Goal: Subscribe to service/newsletter

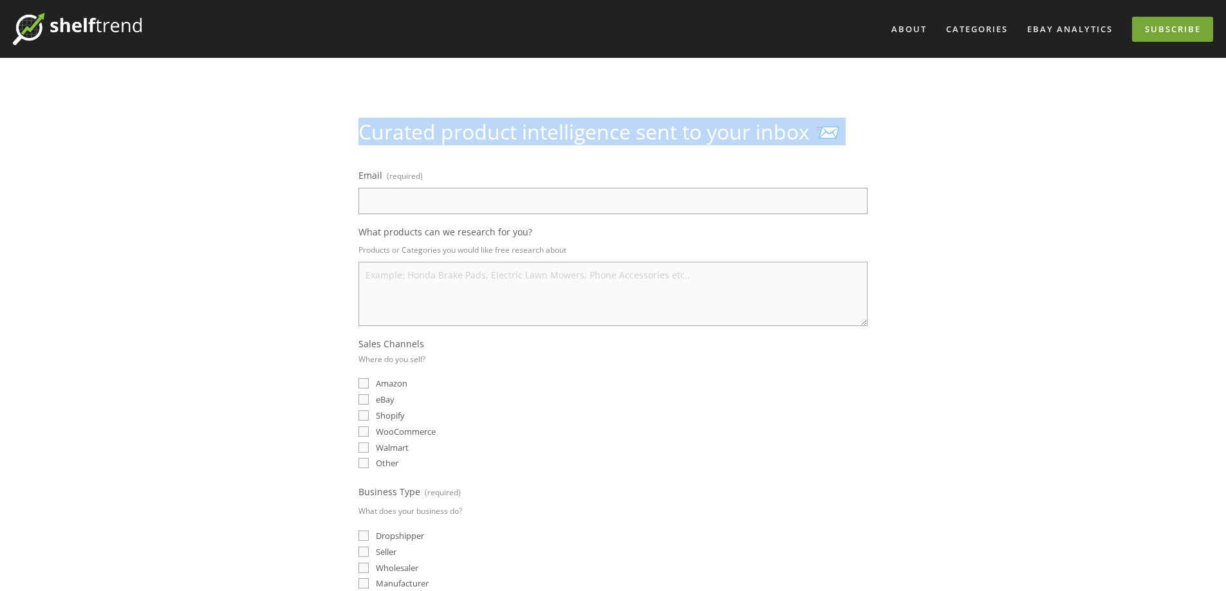
click at [1175, 27] on link "Subscribe" at bounding box center [1172, 29] width 81 height 25
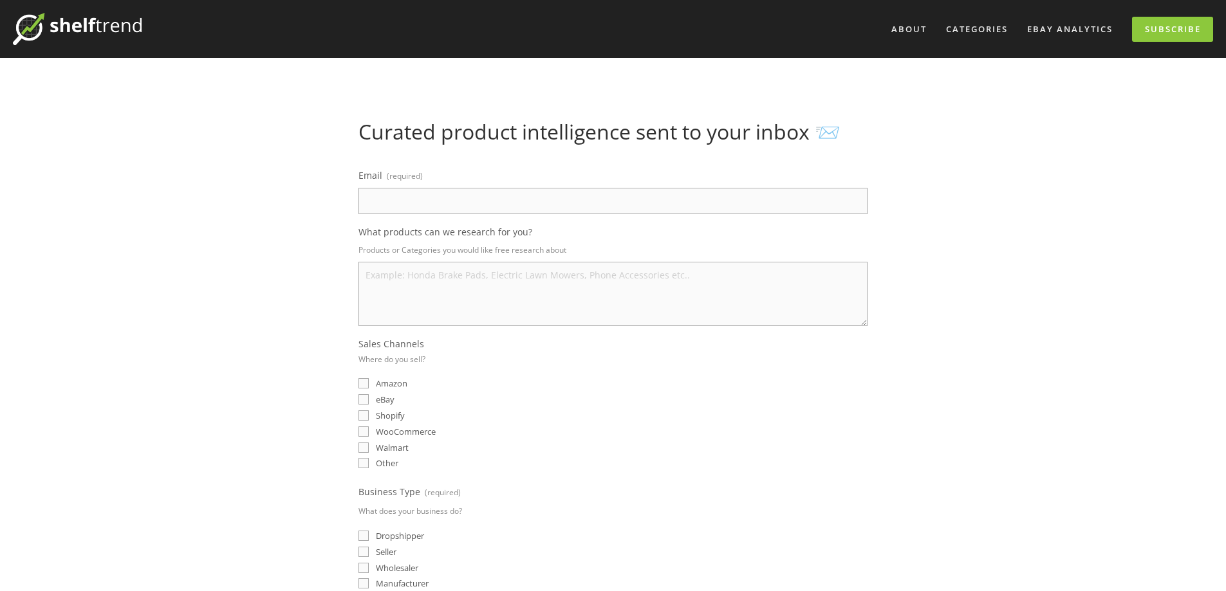
click at [567, 221] on div "Email (required) What products can we research for you? Products or Categories …" at bounding box center [612, 451] width 509 height 569
click at [564, 210] on input "Email (required)" at bounding box center [612, 201] width 509 height 26
click at [559, 195] on input "Email (required)" at bounding box center [612, 201] width 509 height 26
type input "jiangdej@gmail.com"
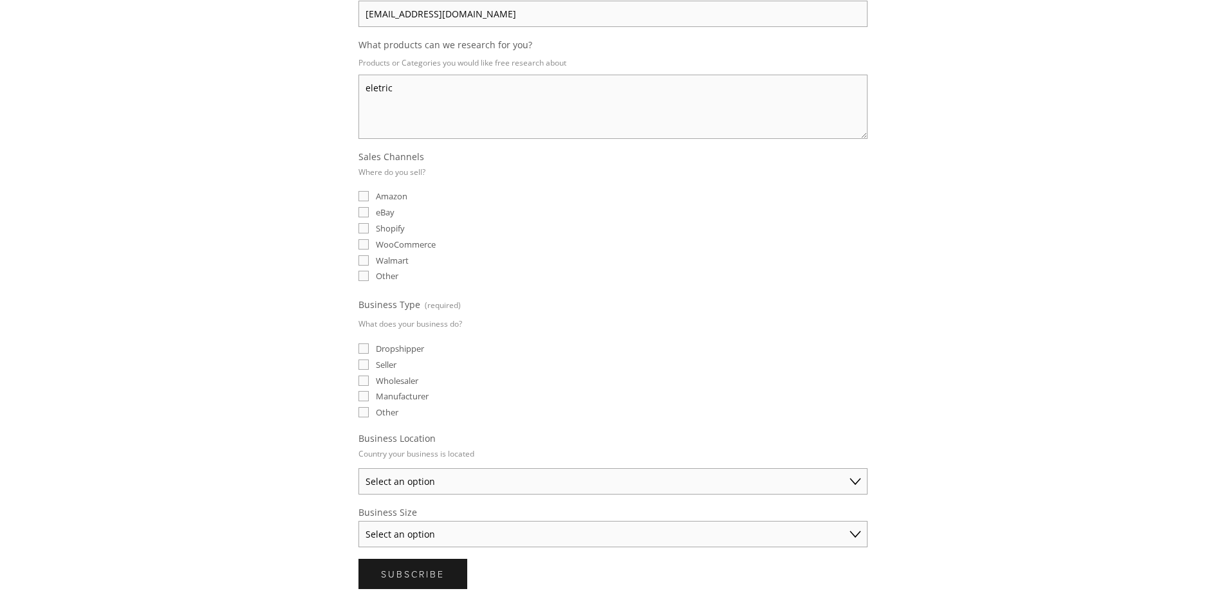
scroll to position [193, 0]
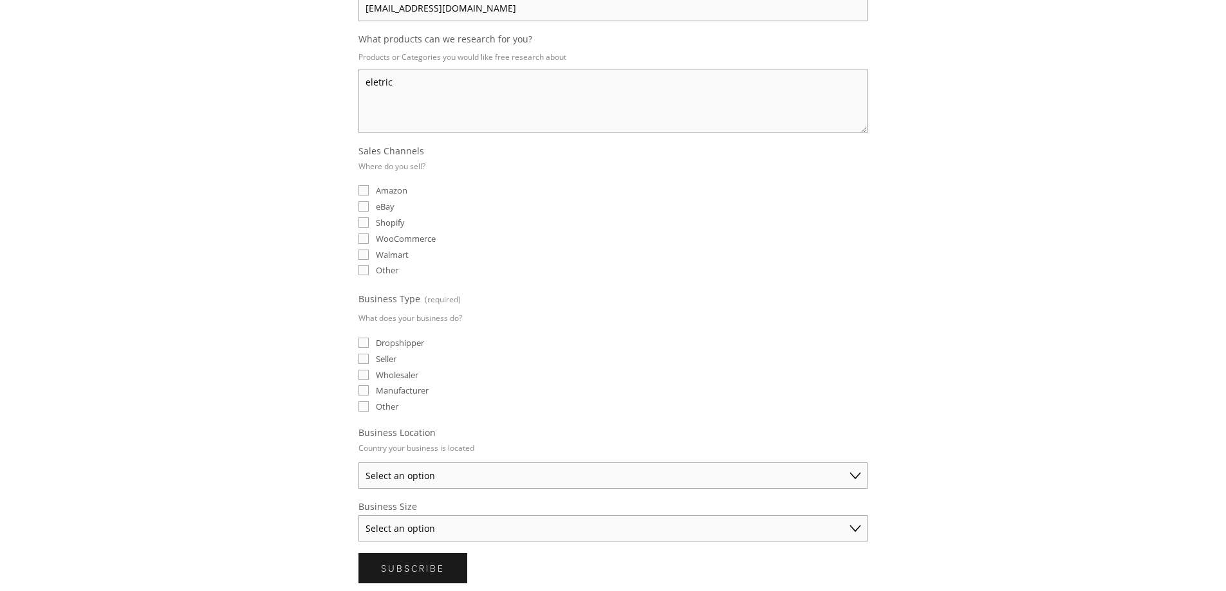
type textarea "eletric"
click at [376, 214] on fieldset "Sales Channels Where do you sell? Amazon eBay Shopify WooCommerce Walmart Other" at bounding box center [612, 212] width 509 height 134
click at [380, 208] on span "eBay" at bounding box center [385, 207] width 19 height 12
click at [369, 208] on input "eBay" at bounding box center [363, 206] width 10 height 10
checkbox input "true"
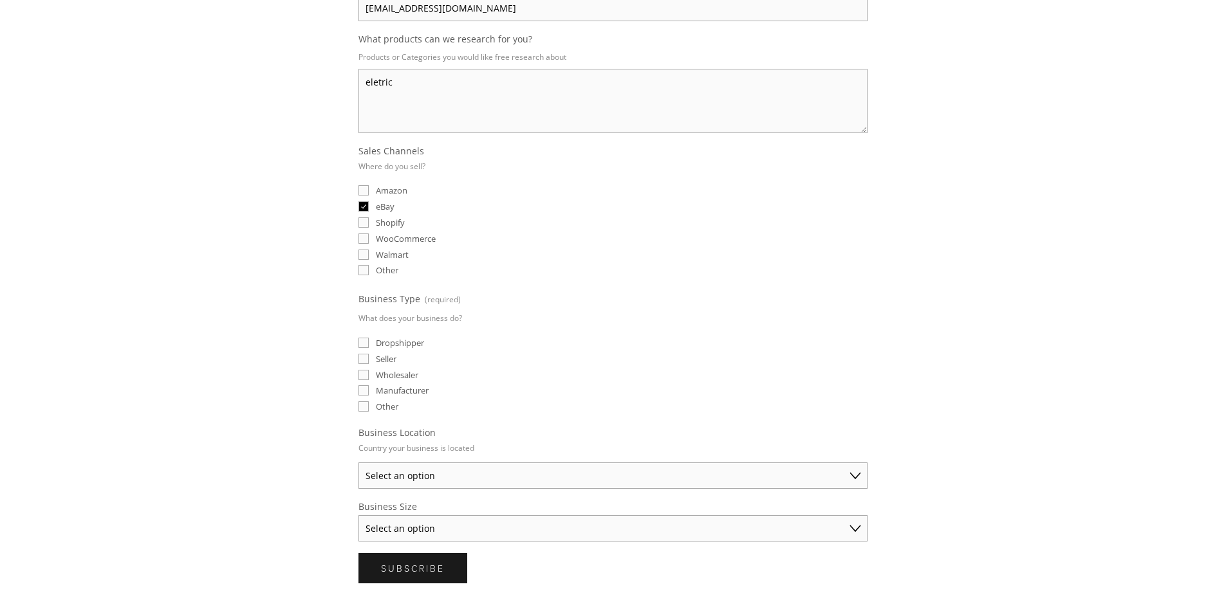
click at [394, 194] on span "Amazon" at bounding box center [392, 191] width 32 height 12
click at [369, 194] on input "Amazon" at bounding box center [363, 190] width 10 height 10
checkbox input "true"
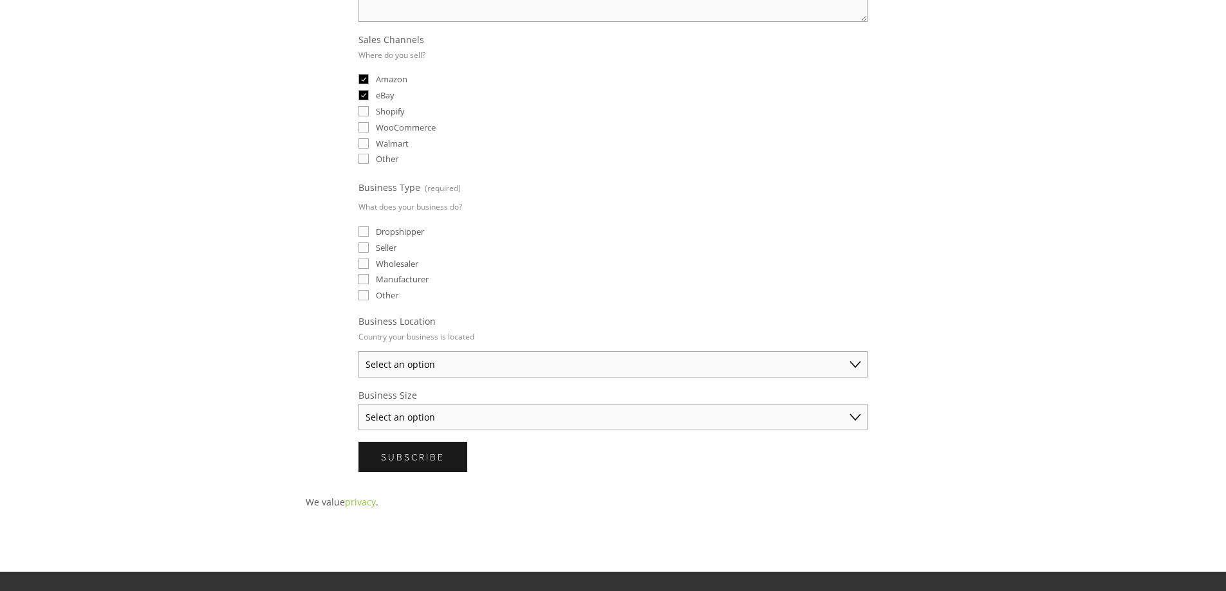
scroll to position [386, 0]
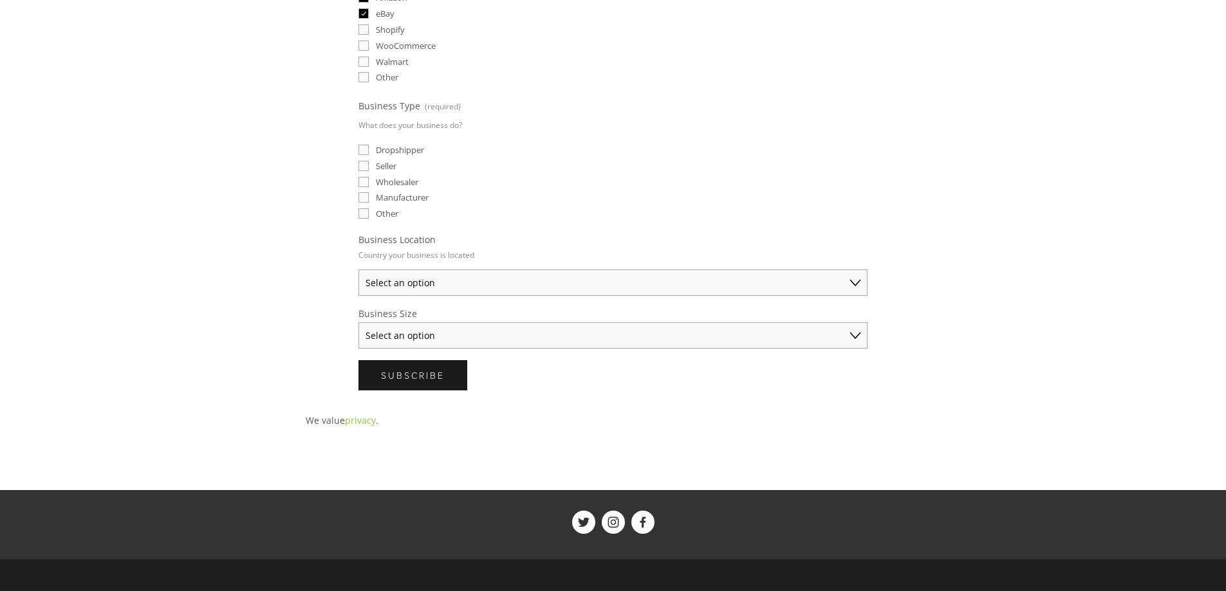
click at [414, 284] on select "Select an option Australia United States United Kingdom China Japan Germany Can…" at bounding box center [612, 283] width 509 height 26
select select "United States"
click at [358, 270] on select "Select an option Australia United States United Kingdom China Japan Germany Can…" at bounding box center [612, 283] width 509 height 26
click at [390, 167] on span "Seller" at bounding box center [386, 166] width 21 height 12
click at [369, 167] on input "Seller" at bounding box center [363, 166] width 10 height 10
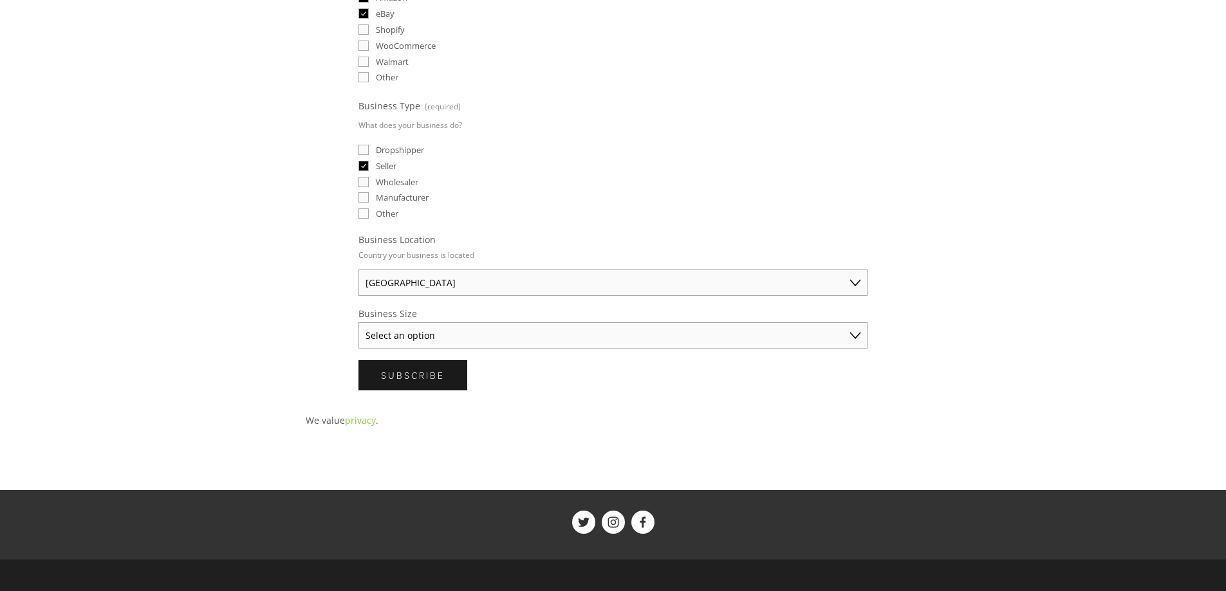
checkbox input "true"
click at [424, 342] on select "Select an option Solo Merchant (under $50K annual sales) Small Business ($50K -…" at bounding box center [612, 335] width 509 height 26
click at [430, 340] on select "Select an option Solo Merchant (under $50K annual sales) Small Business ($50K -…" at bounding box center [612, 335] width 509 height 26
select select "Established Business (Over $250K annual sales)"
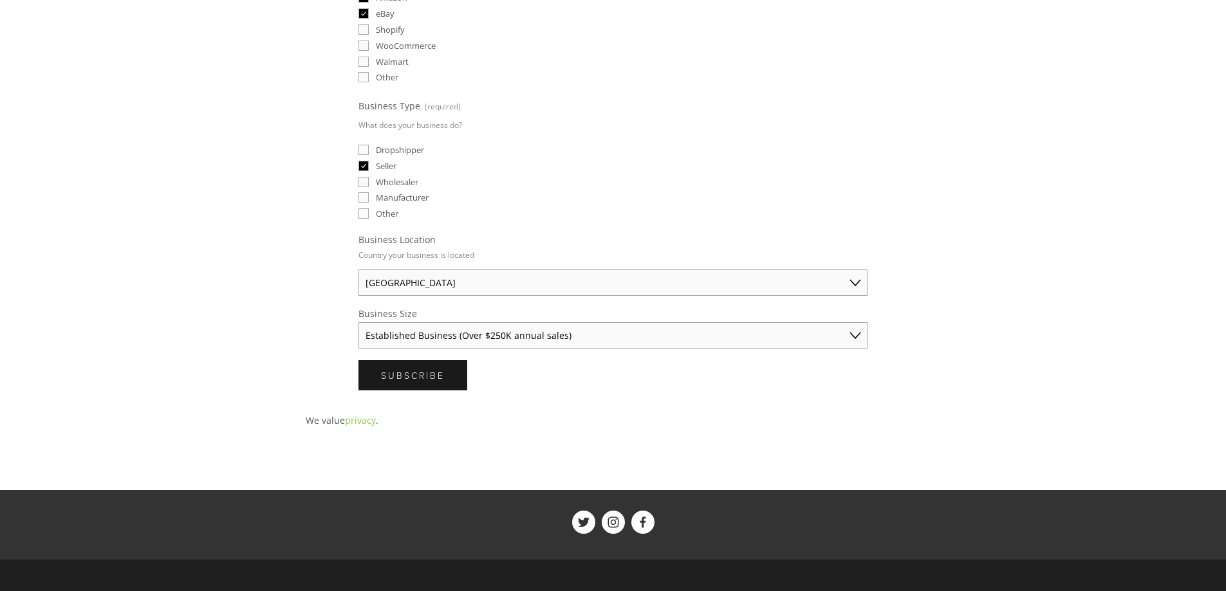
click at [358, 322] on select "Select an option Solo Merchant (under $50K annual sales) Small Business ($50K -…" at bounding box center [612, 335] width 509 height 26
click at [423, 380] on span "Subscribe" at bounding box center [413, 375] width 64 height 12
click at [201, 256] on div "About Categories Auto Parts Electronics Fashion Home & Garden" at bounding box center [613, 161] width 1226 height 1095
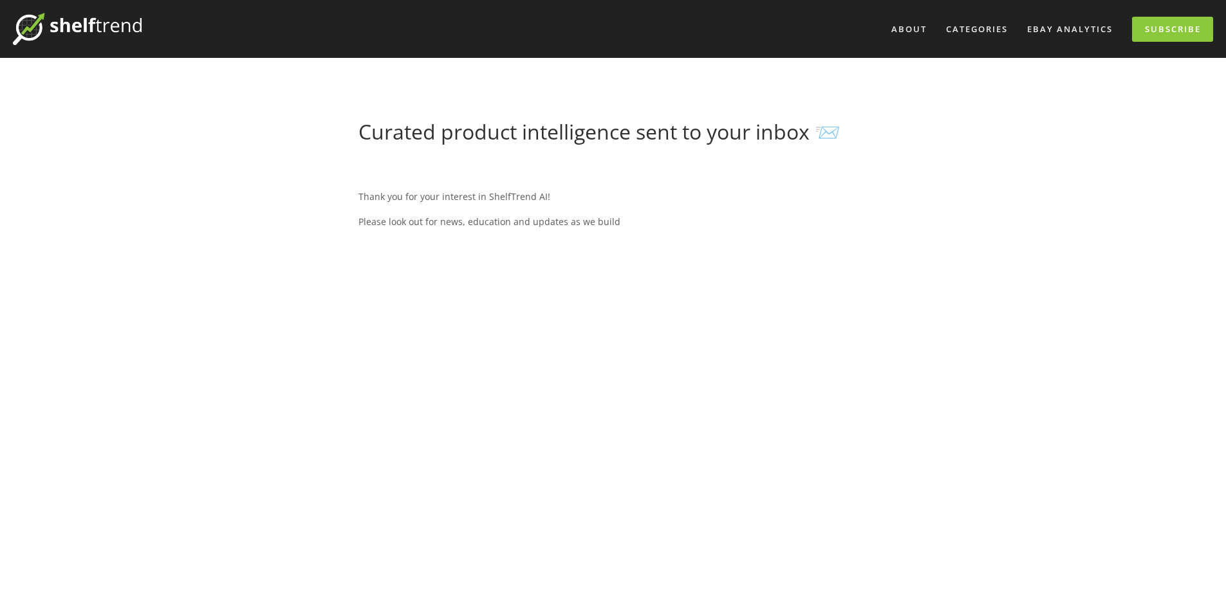
click at [504, 198] on p "Thank you for your interest in ShelfTrend AI!" at bounding box center [612, 197] width 509 height 16
click at [505, 224] on p "Please look out for news, education and updates as we build" at bounding box center [612, 222] width 509 height 16
click at [542, 231] on div "Thank you for your interest in ShelfTrend AI! Please look out for news, educati…" at bounding box center [612, 209] width 509 height 59
click at [826, 133] on h1 "Curated product intelligence sent to your inbox 📨" at bounding box center [612, 132] width 509 height 24
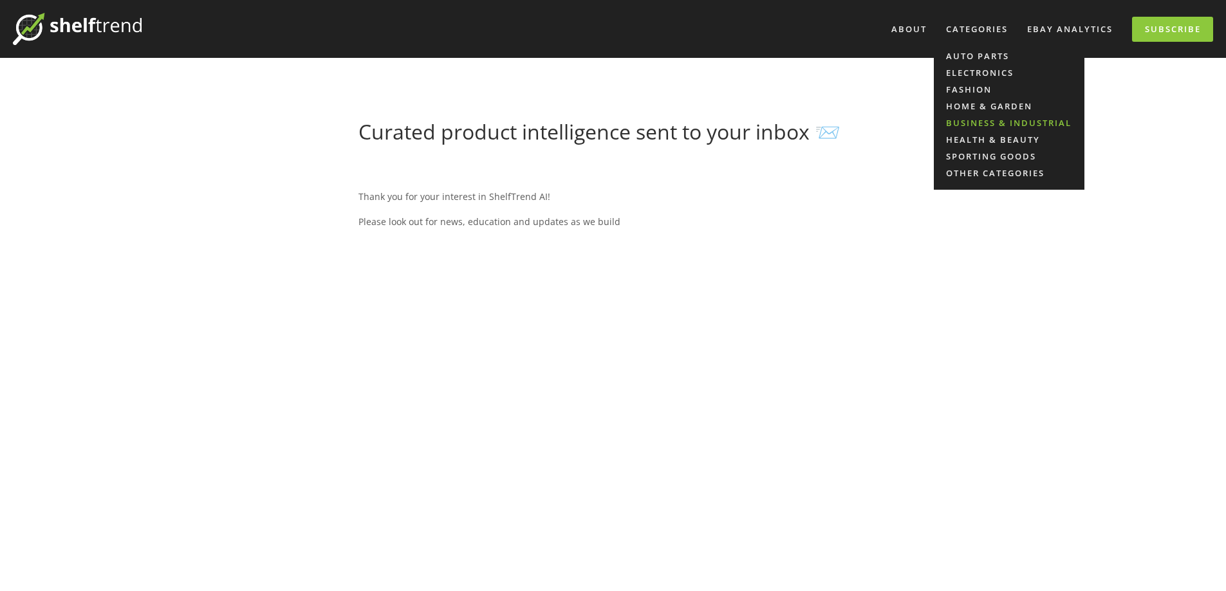
click at [982, 125] on link "Business & Industrial" at bounding box center [1009, 123] width 151 height 17
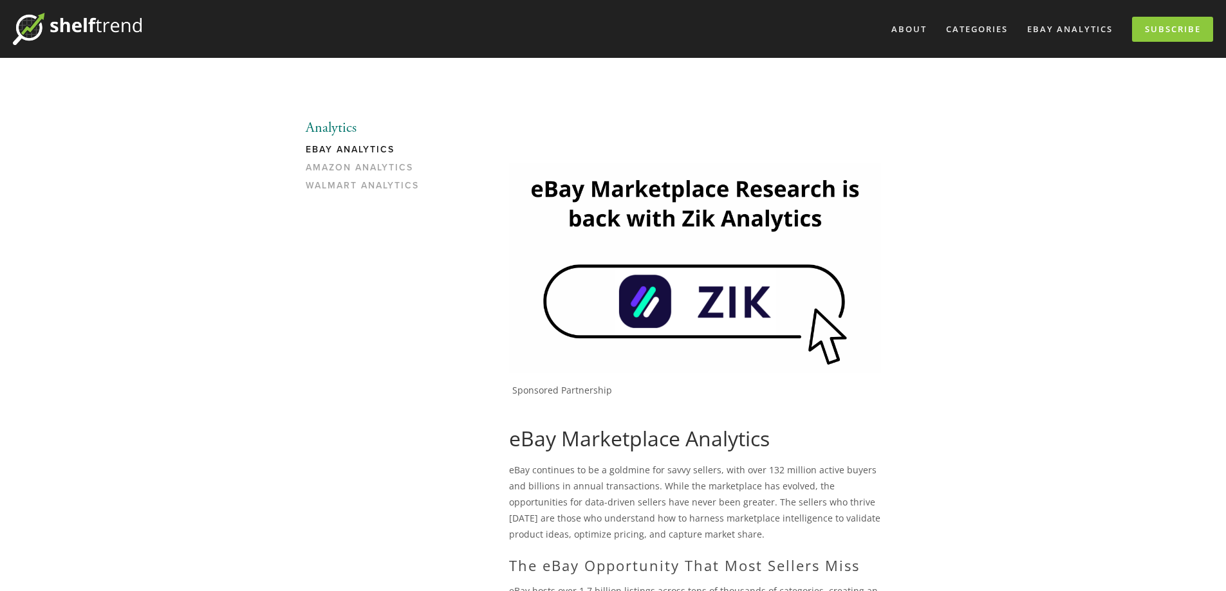
click at [391, 172] on link "Amazon Analytics" at bounding box center [367, 171] width 123 height 18
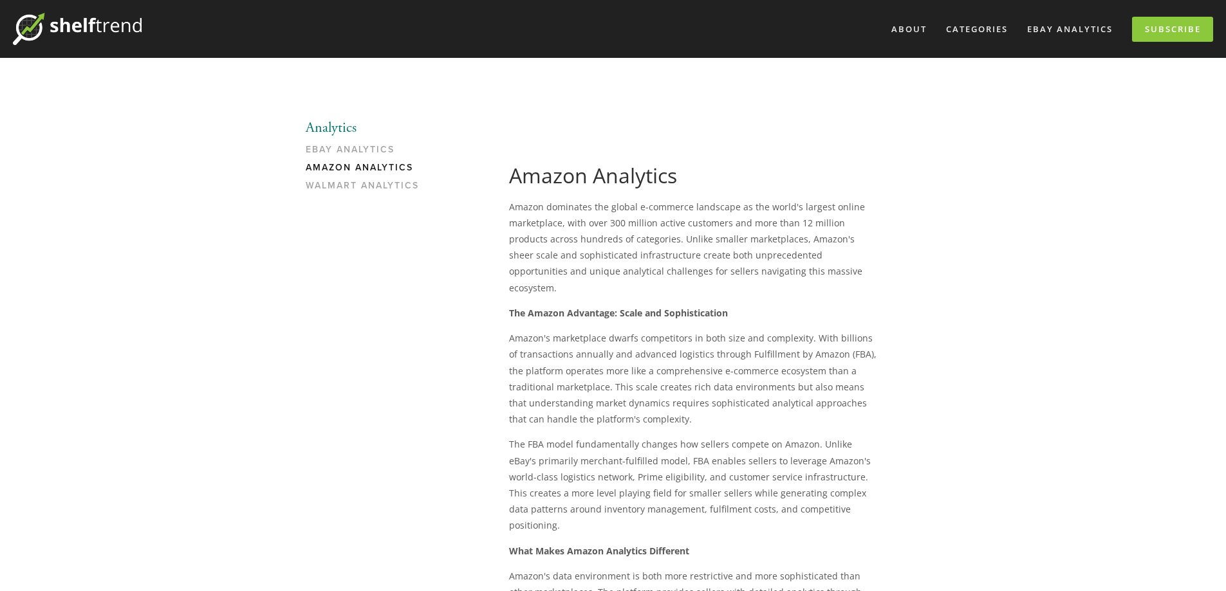
click at [107, 28] on img at bounding box center [77, 29] width 129 height 32
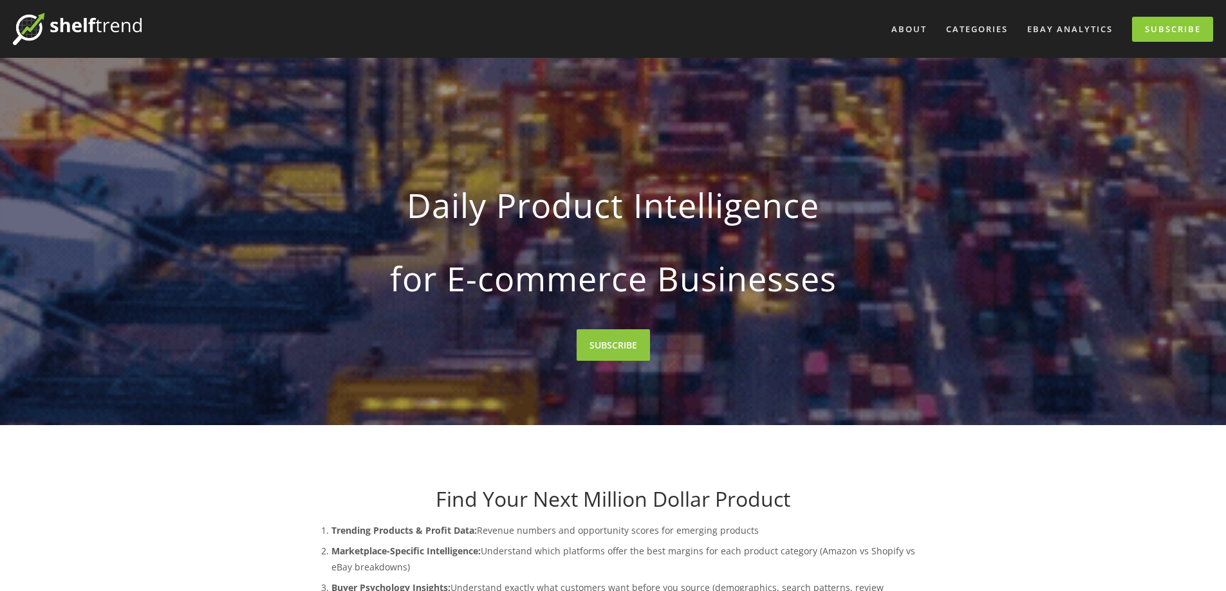
click at [877, 265] on strong "for E-commerce Businesses" at bounding box center [613, 278] width 574 height 60
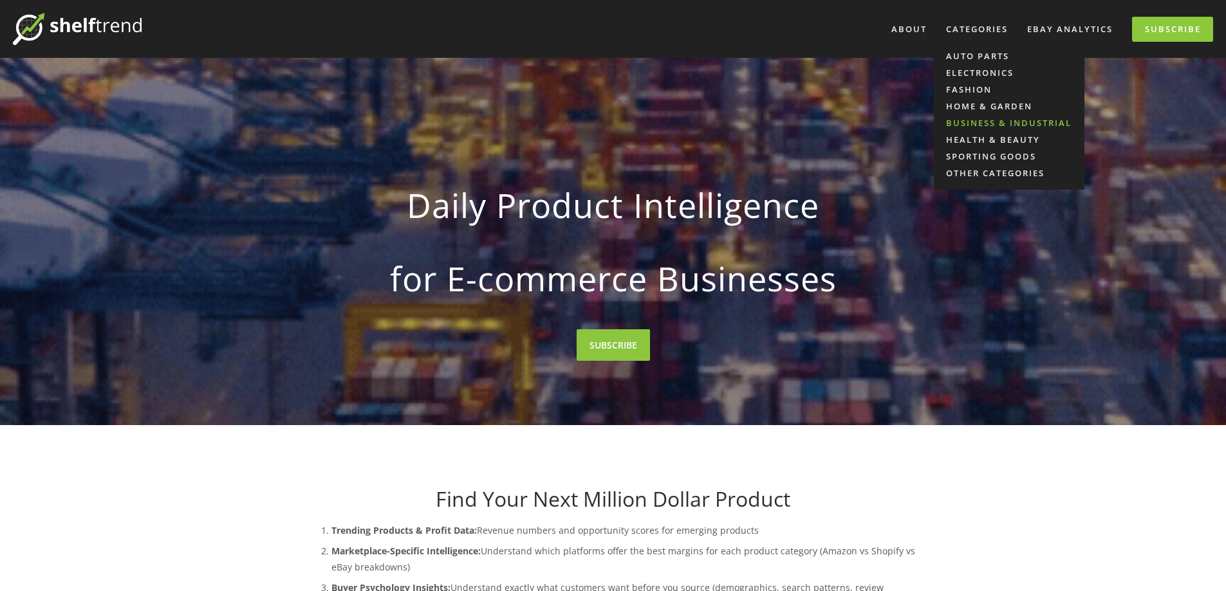
click at [1001, 121] on link "Business & Industrial" at bounding box center [1009, 123] width 151 height 17
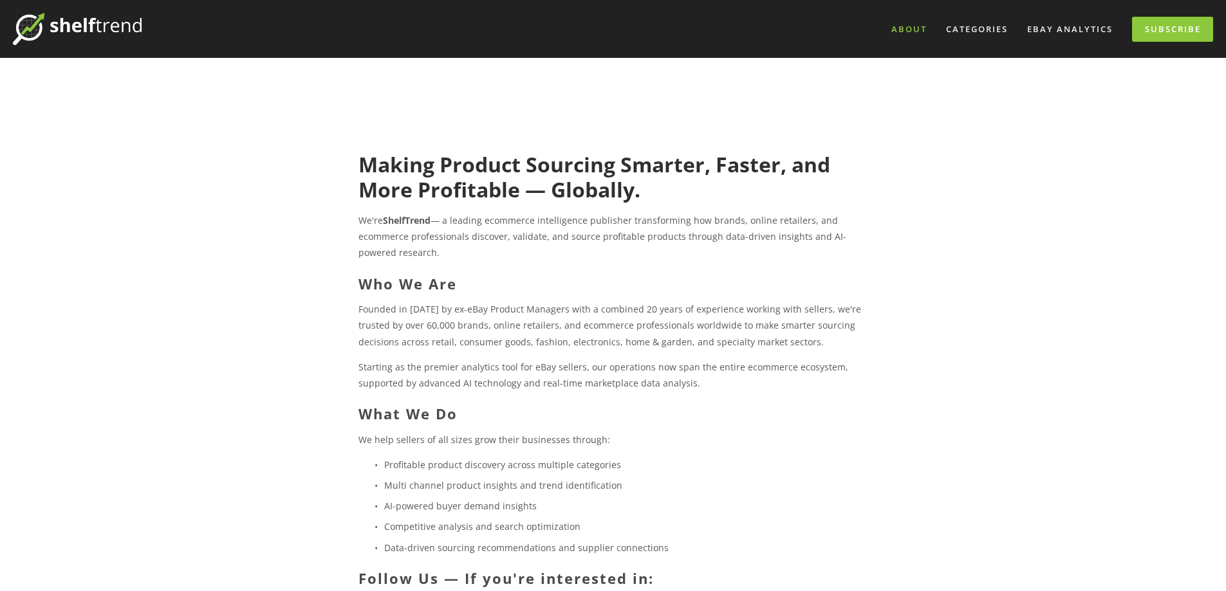
drag, startPoint x: 917, startPoint y: 11, endPoint x: 905, endPoint y: 44, distance: 34.8
click at [905, 44] on div "About Categories Auto Parts Electronics Fashion Home & Garden" at bounding box center [677, 29] width 1071 height 32
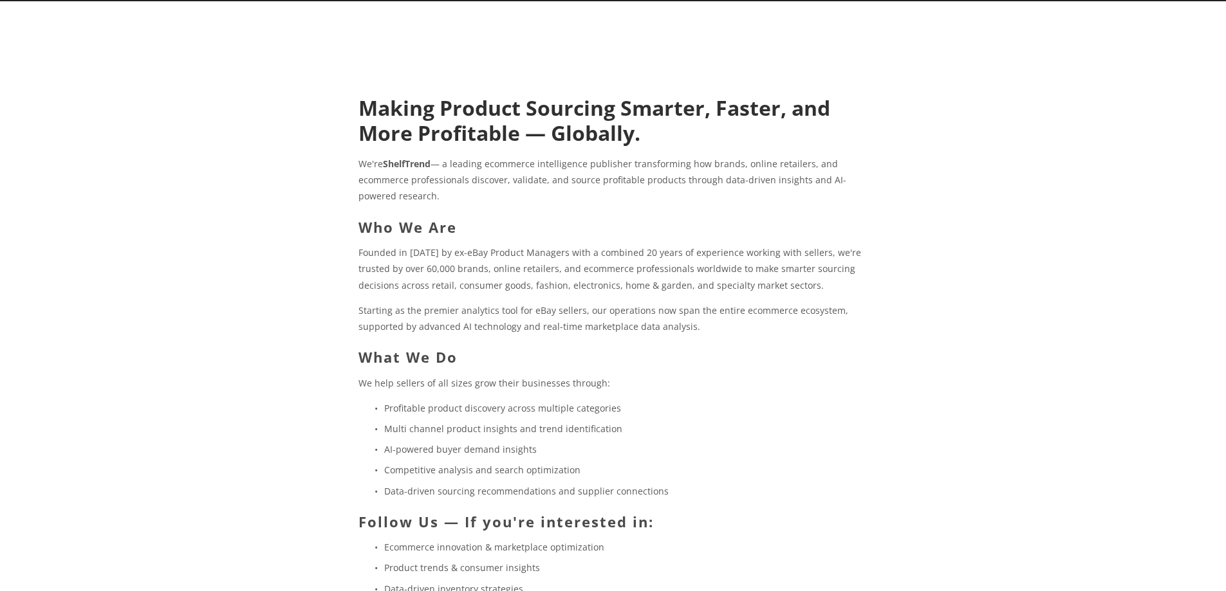
scroll to position [257, 0]
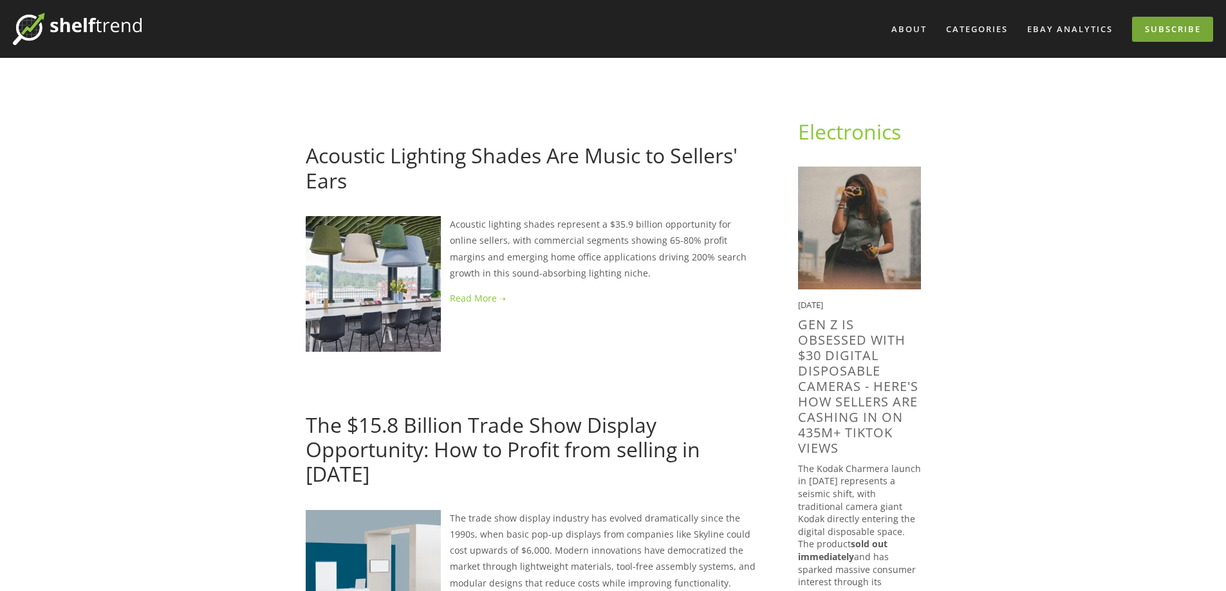
click at [1176, 28] on link "Subscribe" at bounding box center [1172, 29] width 81 height 25
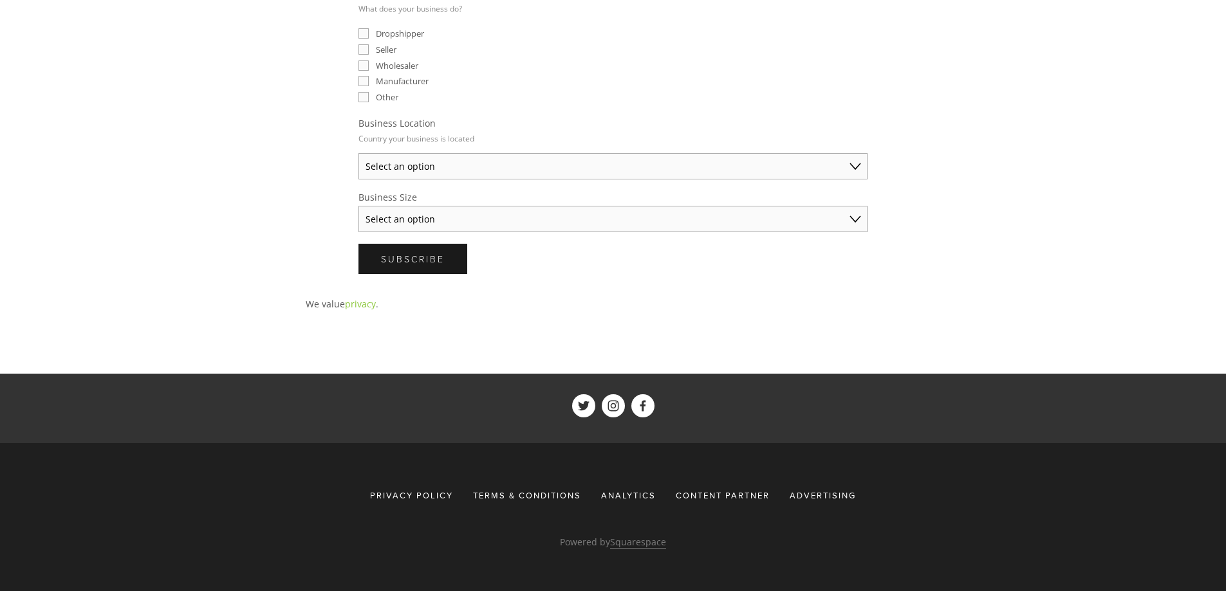
scroll to position [246, 0]
